Goal: Information Seeking & Learning: Learn about a topic

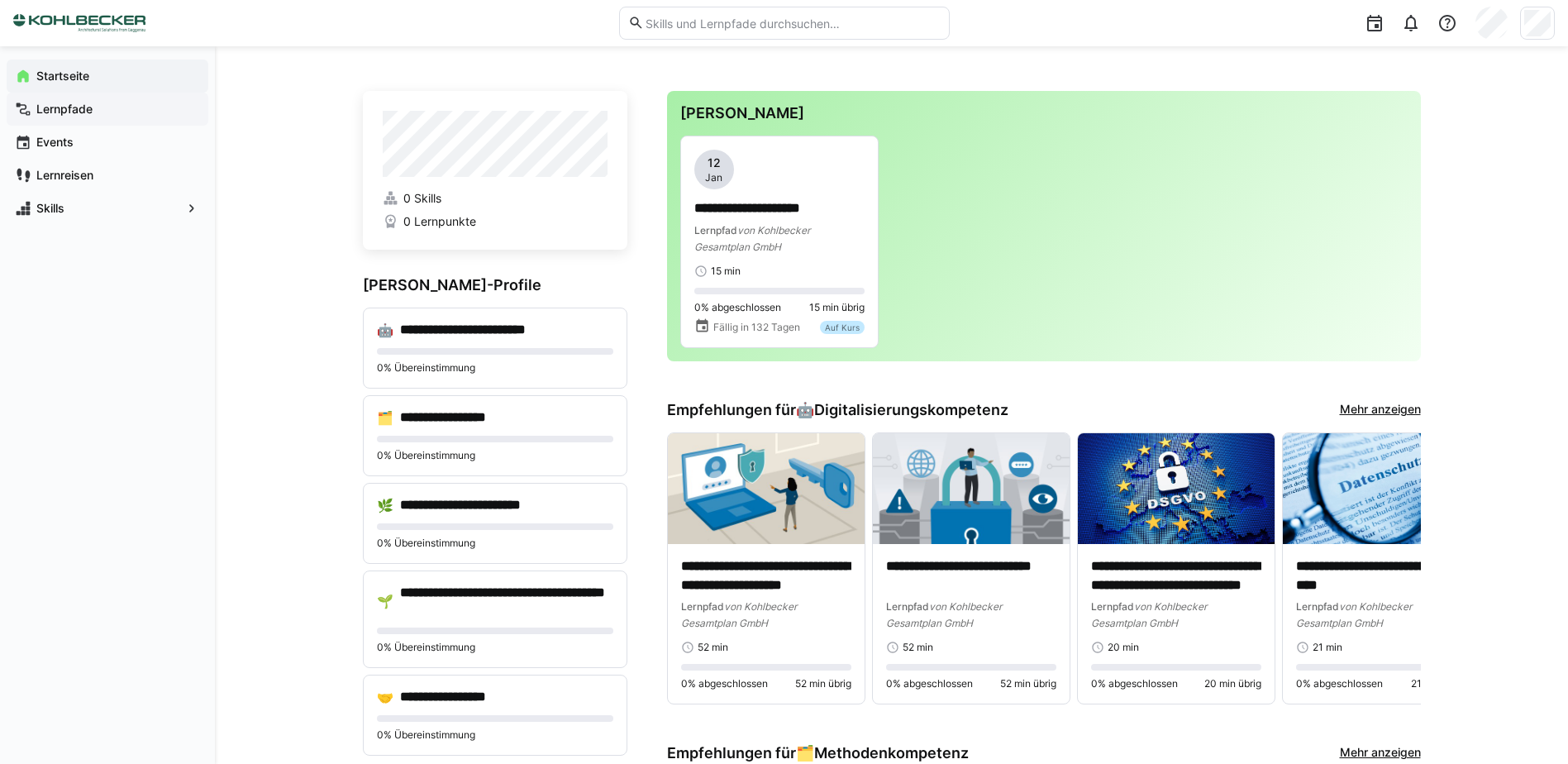
click at [0, 0] on app-navigation-label "Lernpfade" at bounding box center [0, 0] width 0 height 0
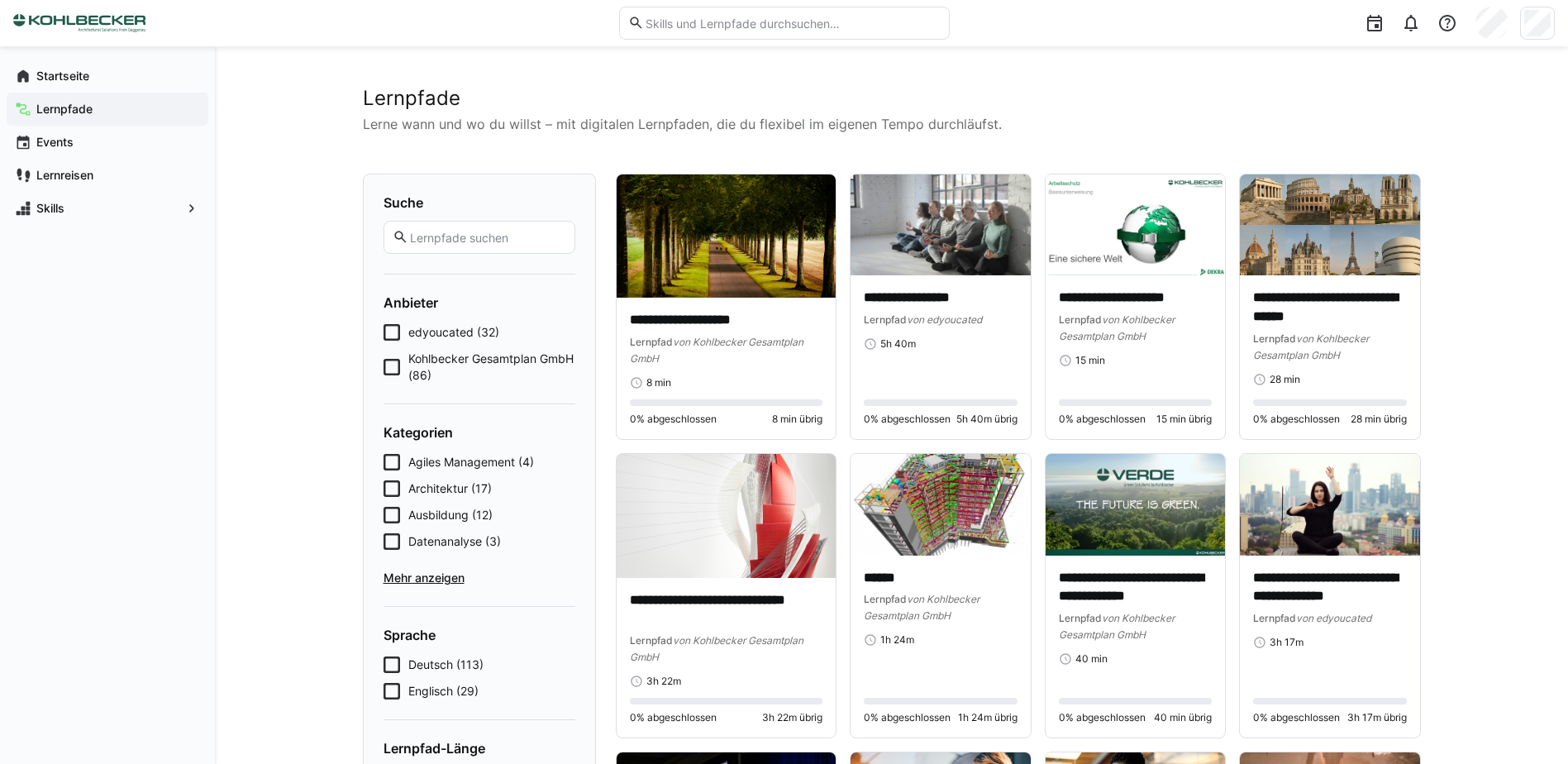
click at [390, 511] on icon at bounding box center [392, 515] width 16 height 16
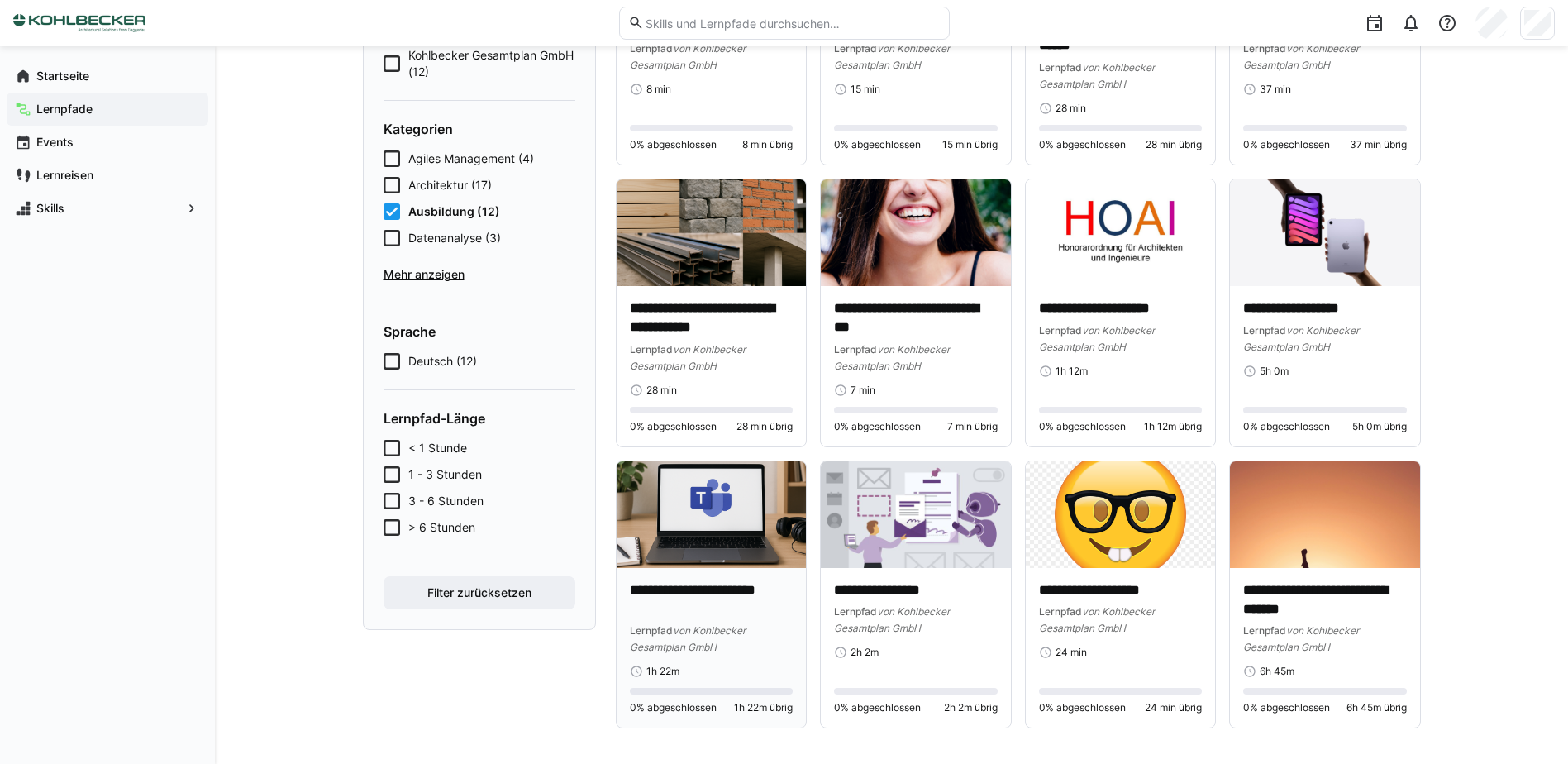
scroll to position [281, 0]
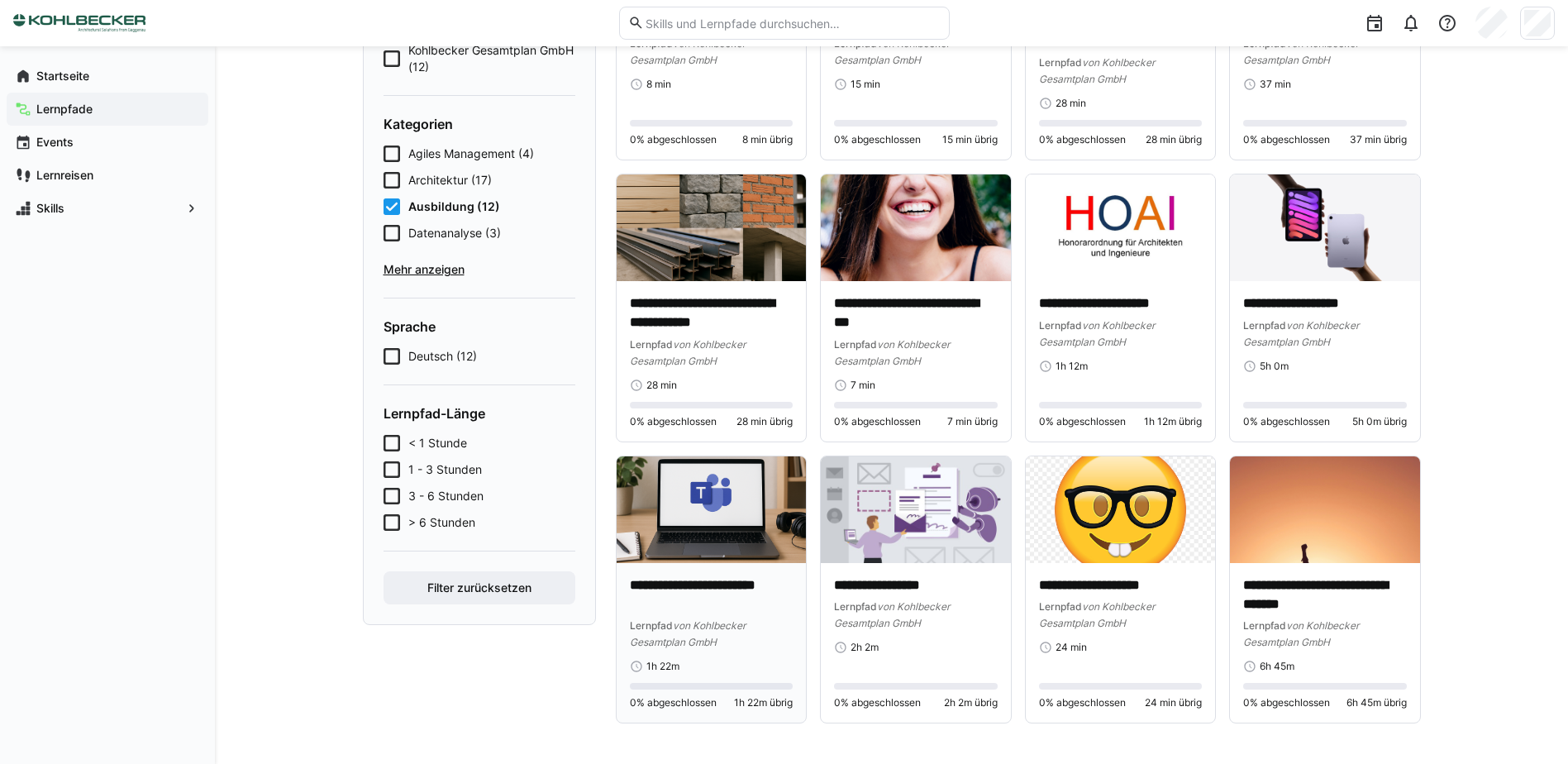
click at [682, 530] on img at bounding box center [712, 509] width 190 height 107
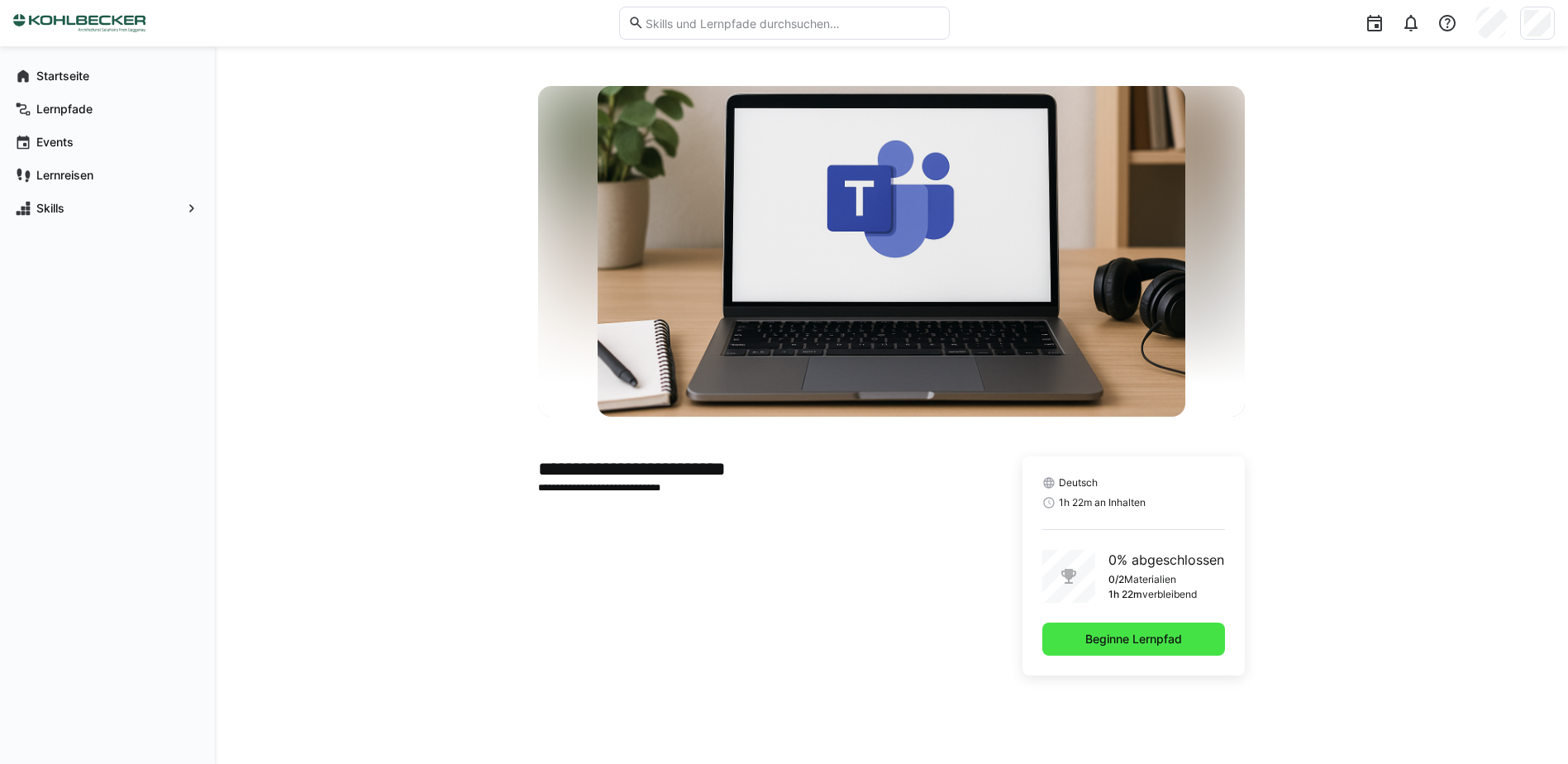
click at [1066, 636] on span "Beginne Lernpfad" at bounding box center [1133, 639] width 183 height 33
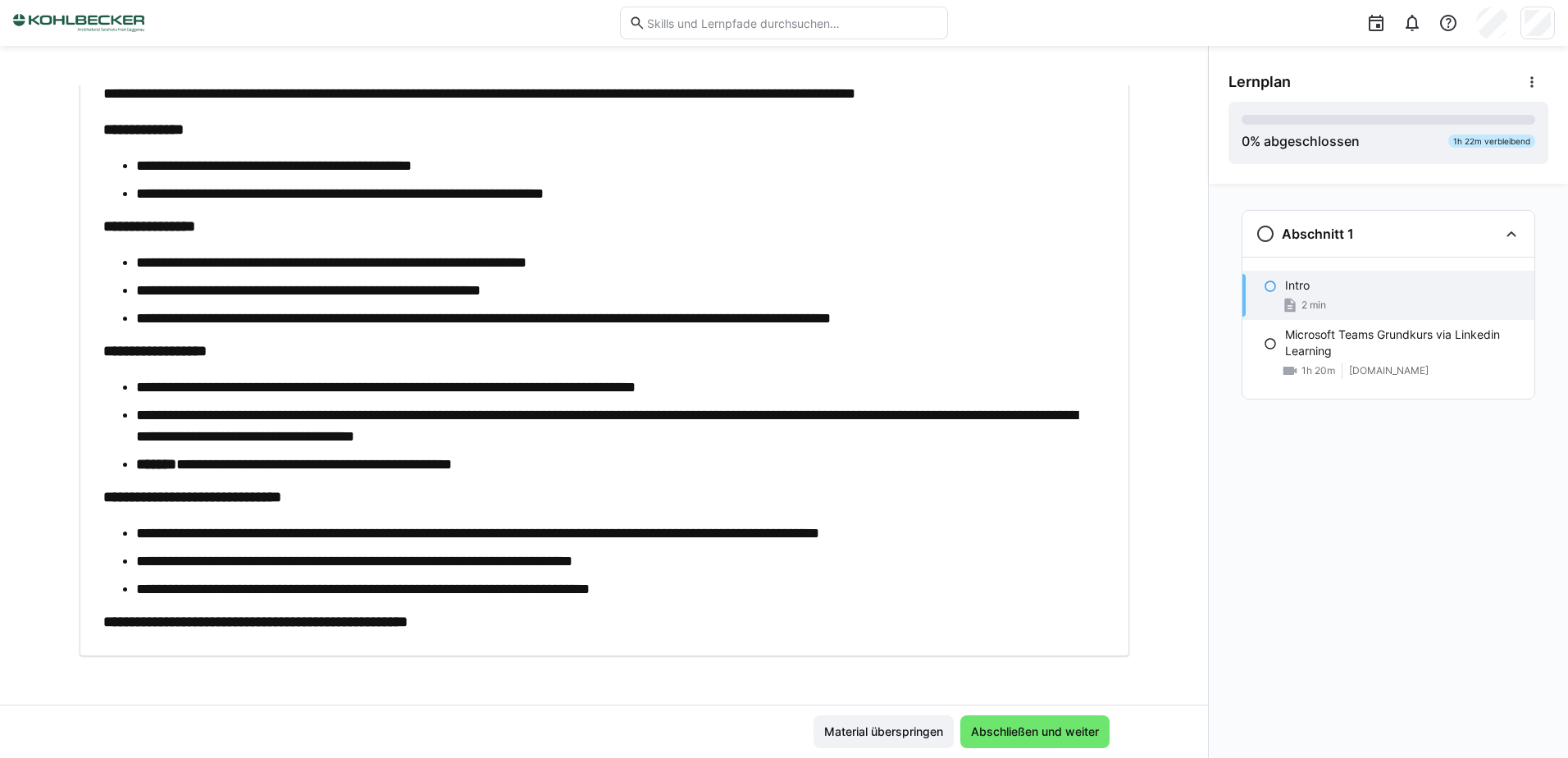
scroll to position [157, 0]
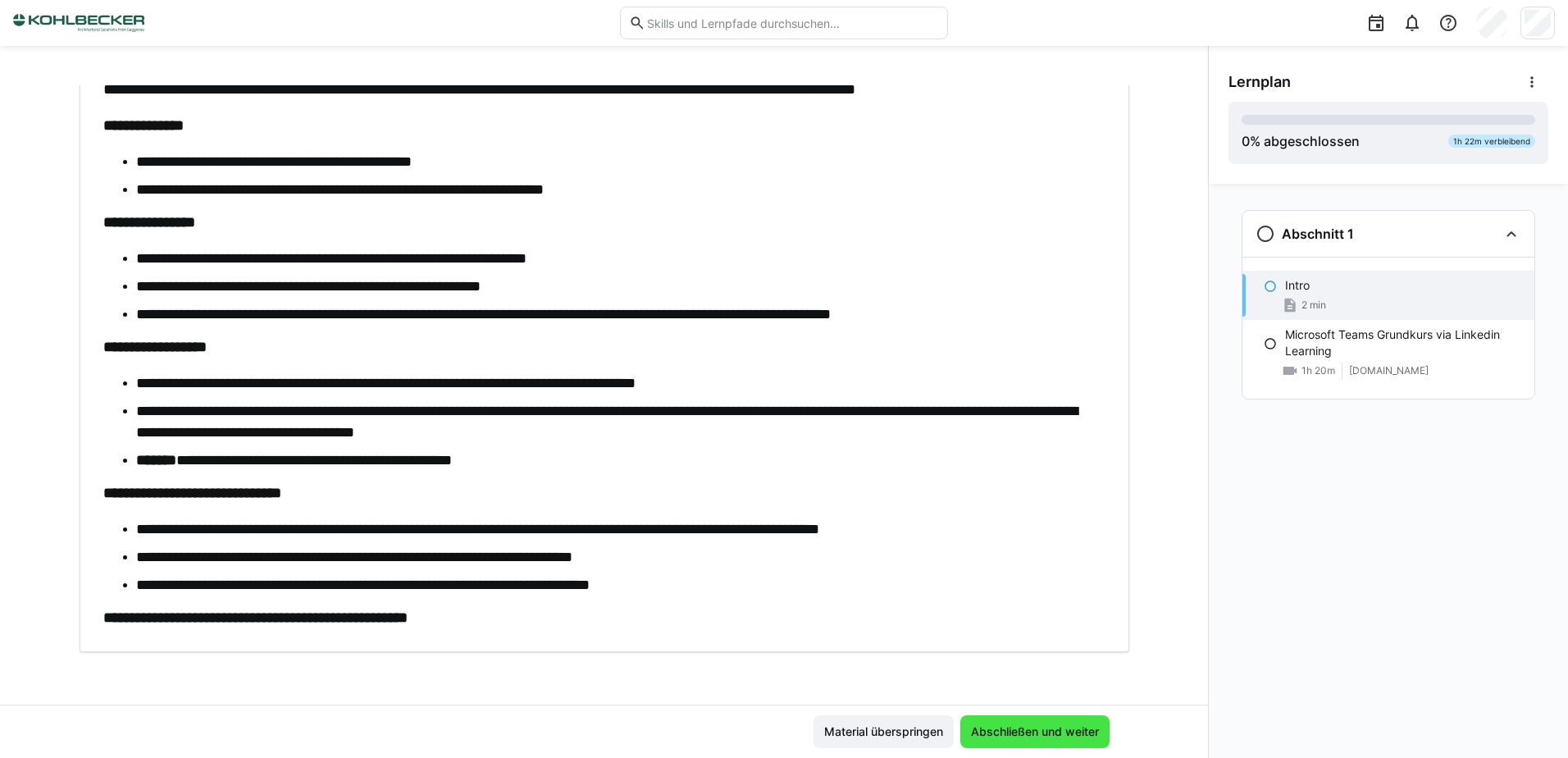
click at [1011, 732] on span "Abschließen und weiter" at bounding box center [1035, 732] width 133 height 16
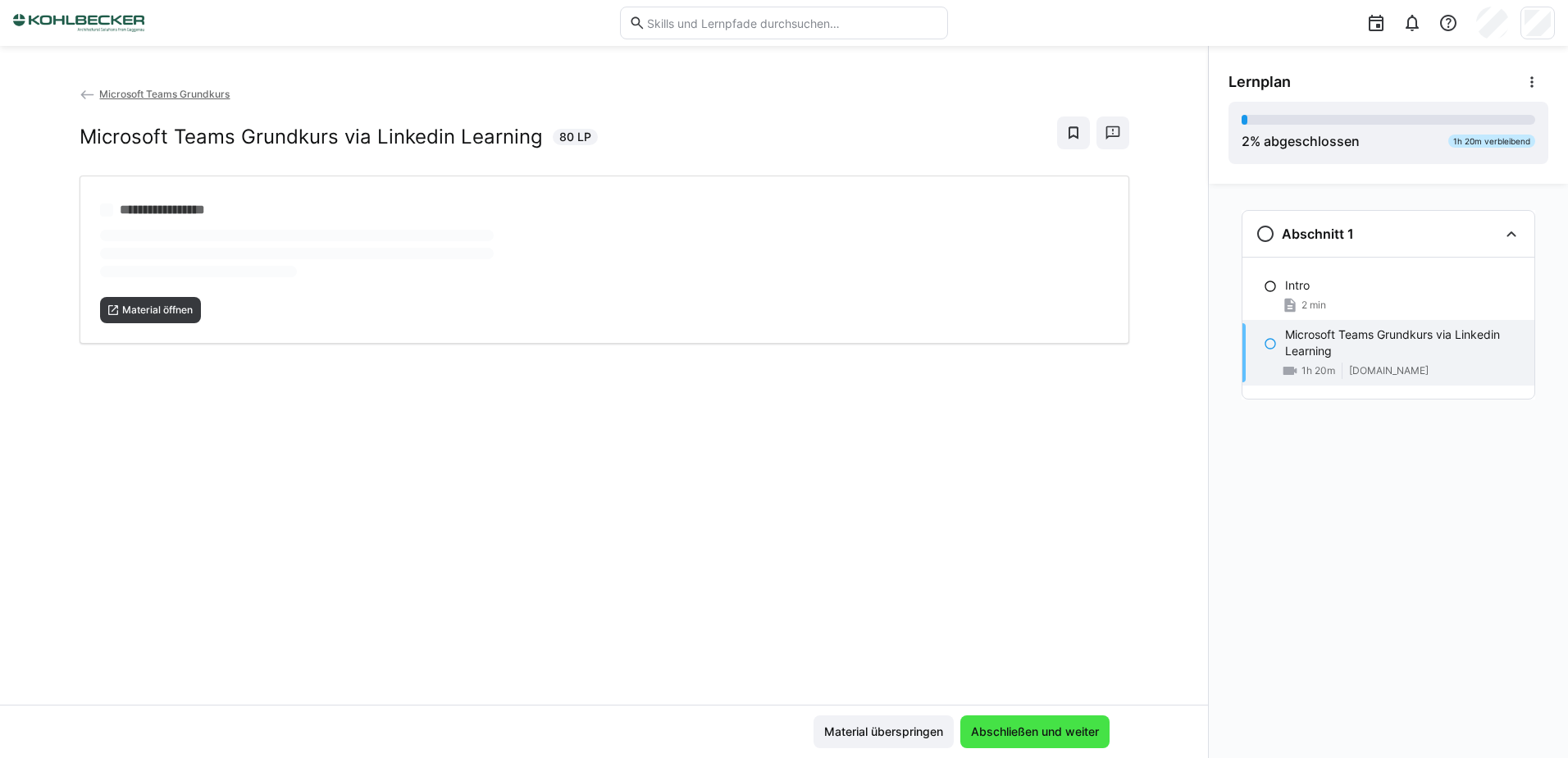
scroll to position [0, 0]
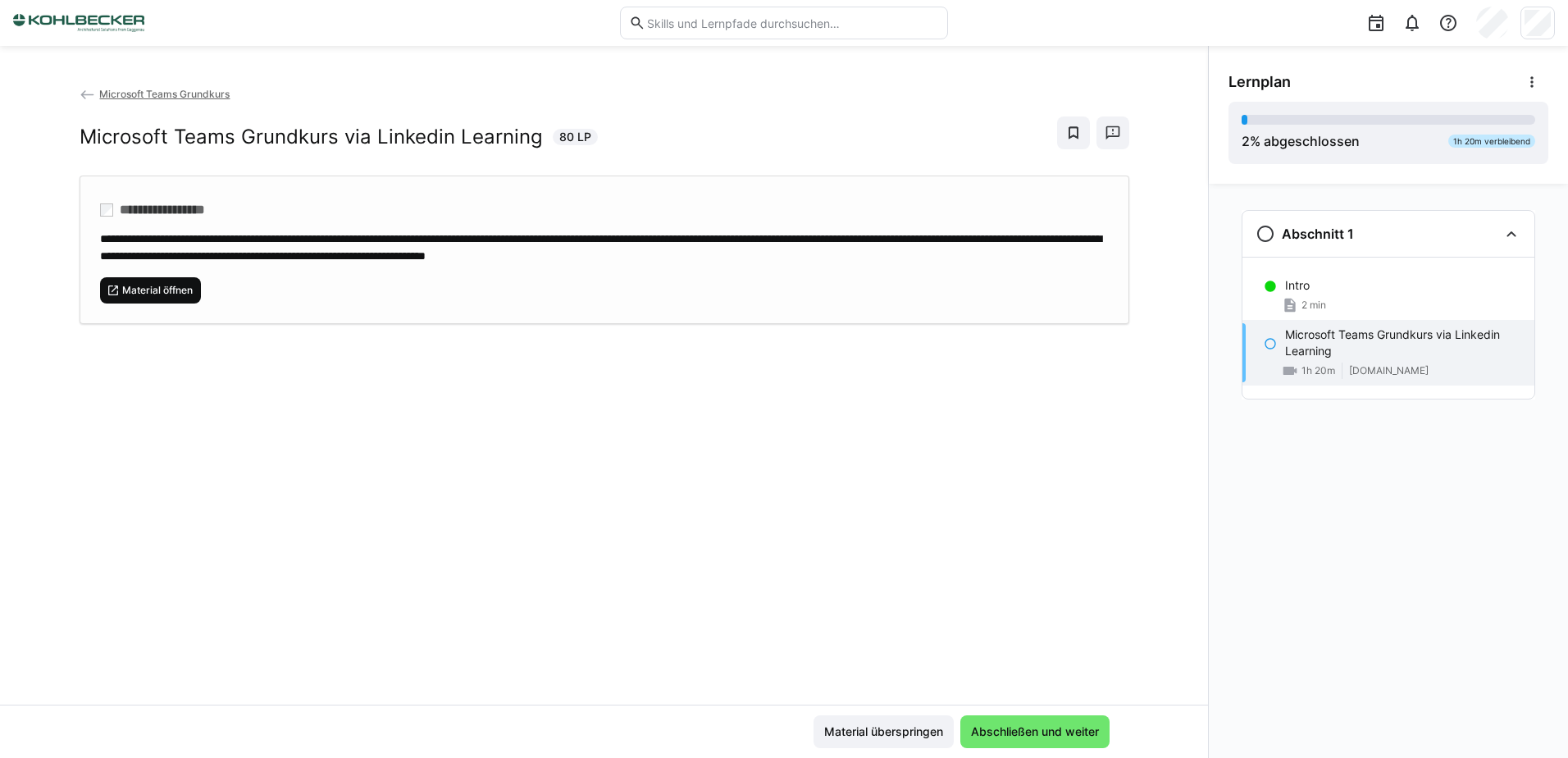
click at [124, 287] on span "Material öffnen" at bounding box center [157, 290] width 73 height 13
